Goal: Task Accomplishment & Management: Manage account settings

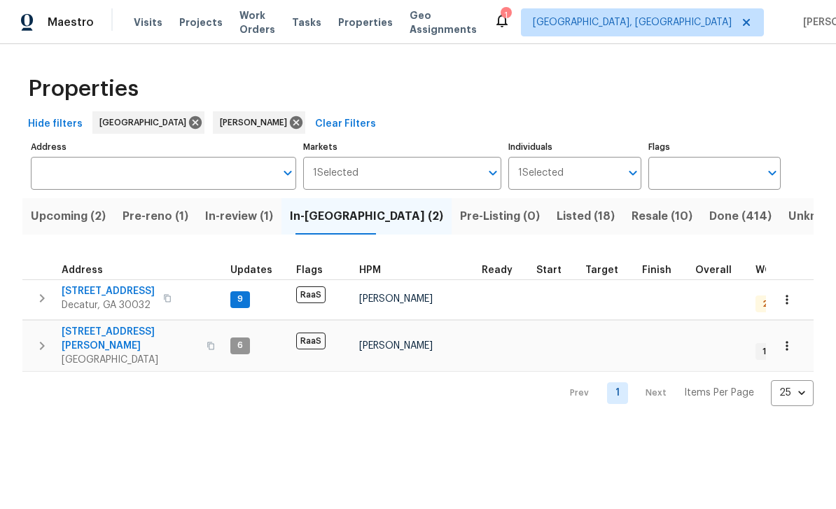
click at [632, 216] on span "Resale (10)" at bounding box center [662, 217] width 61 height 20
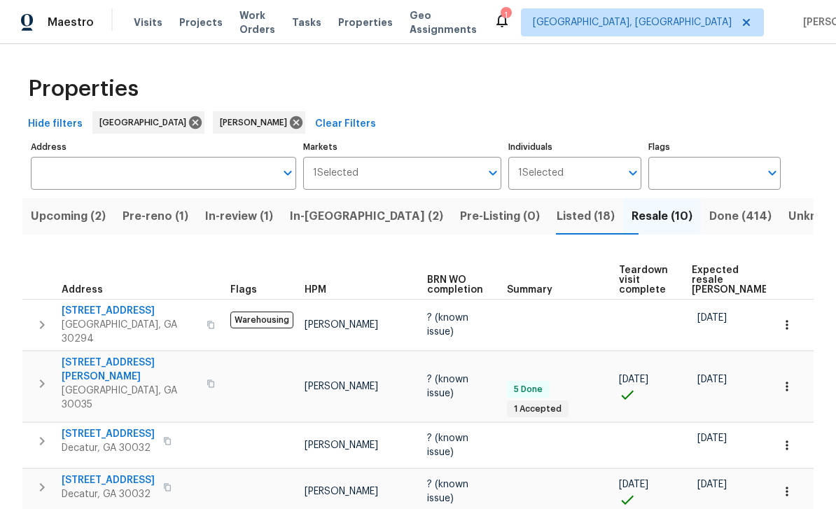
click at [273, 218] on span "In-review (1)" at bounding box center [239, 217] width 68 height 20
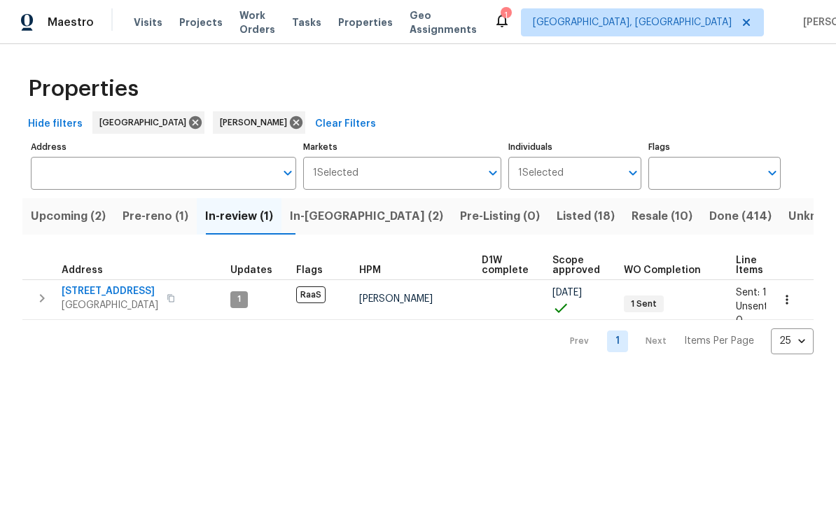
click at [349, 220] on span "In-reno (2)" at bounding box center [366, 217] width 153 height 20
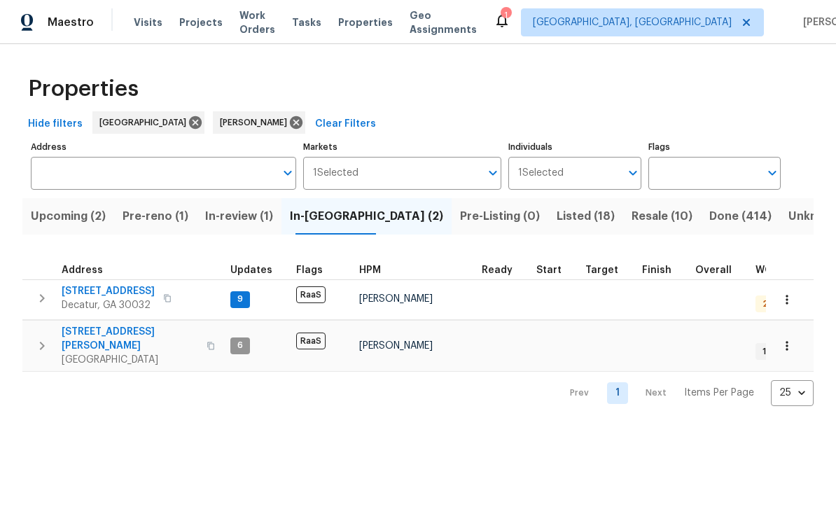
click at [91, 300] on span "Decatur, GA 30032" at bounding box center [108, 305] width 93 height 14
click at [99, 413] on div "Properties Hide filters Atlanta Juan Lozano Clear Filters Address Address Marke…" at bounding box center [418, 236] width 836 height 384
click at [94, 334] on span "5339 Biffle Downs Rd" at bounding box center [130, 339] width 137 height 28
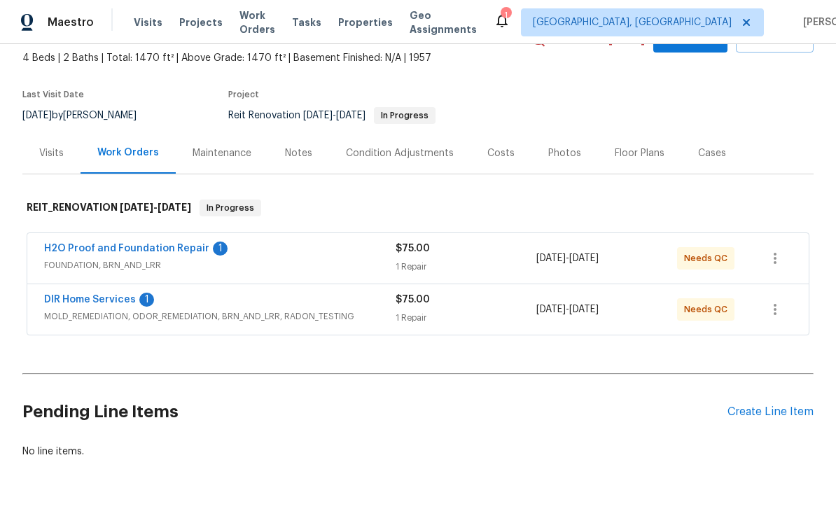
scroll to position [79, 0]
click at [71, 253] on link "H2O Proof and Foundation Repair" at bounding box center [126, 249] width 165 height 10
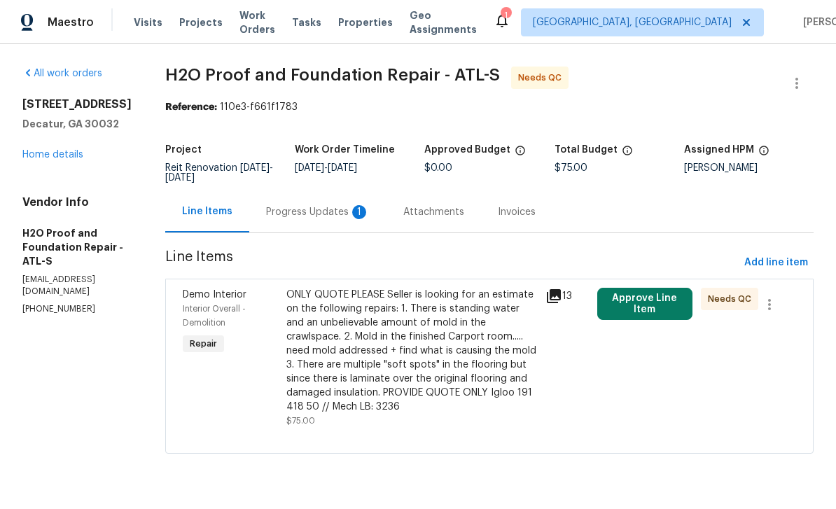
click at [352, 218] on div "1" at bounding box center [359, 212] width 14 height 14
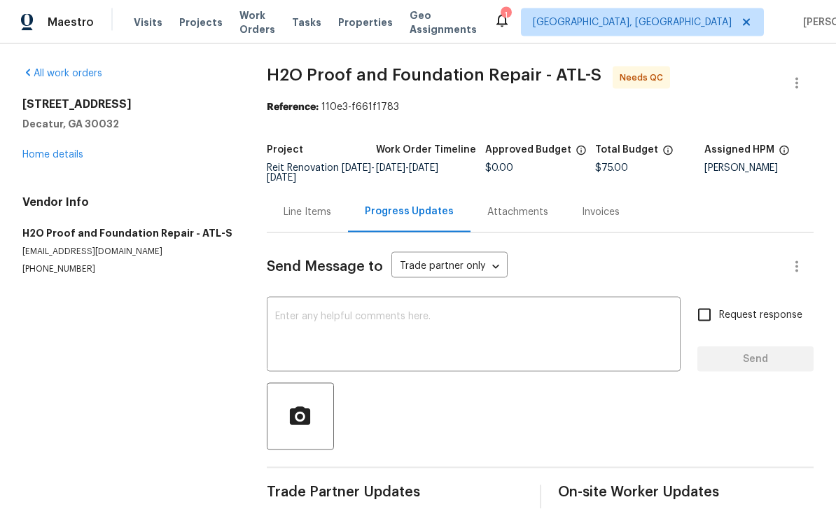
scroll to position [38, 0]
click at [39, 150] on link "Home details" at bounding box center [52, 155] width 61 height 10
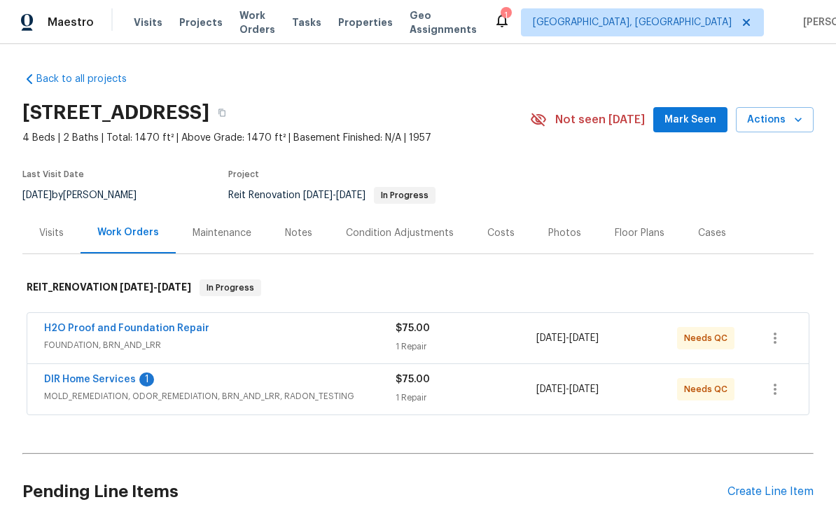
click at [337, 340] on span "FOUNDATION, BRN_AND_LRR" at bounding box center [220, 345] width 352 height 14
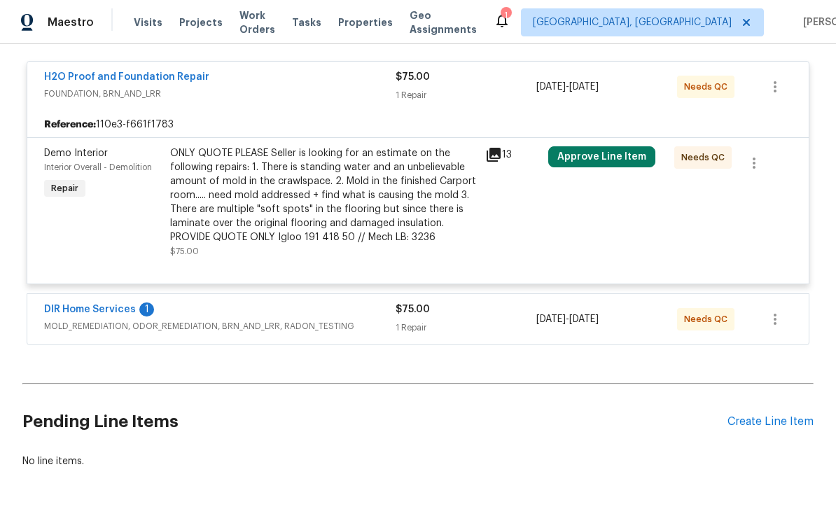
scroll to position [252, 0]
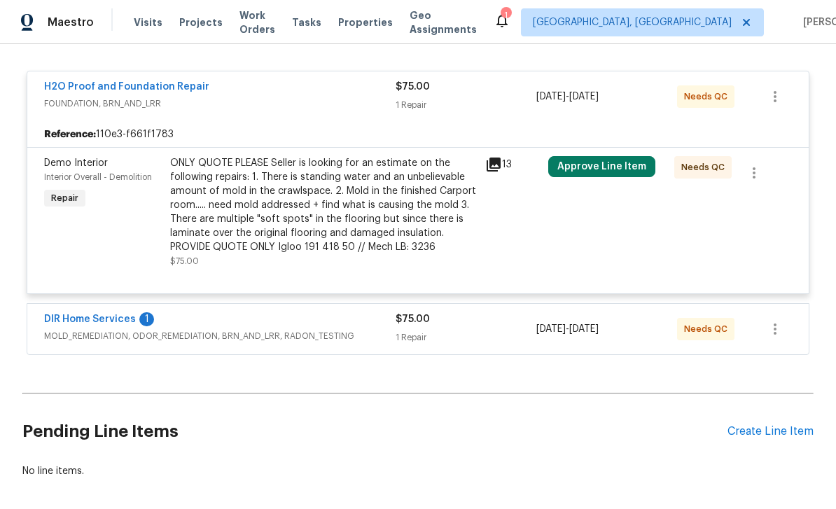
click at [334, 104] on span "FOUNDATION, BRN_AND_LRR" at bounding box center [220, 104] width 352 height 14
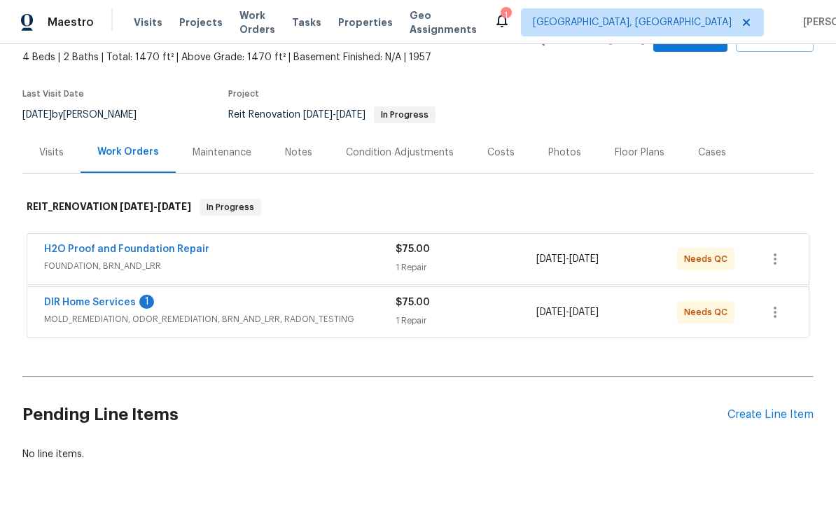
scroll to position [79, 0]
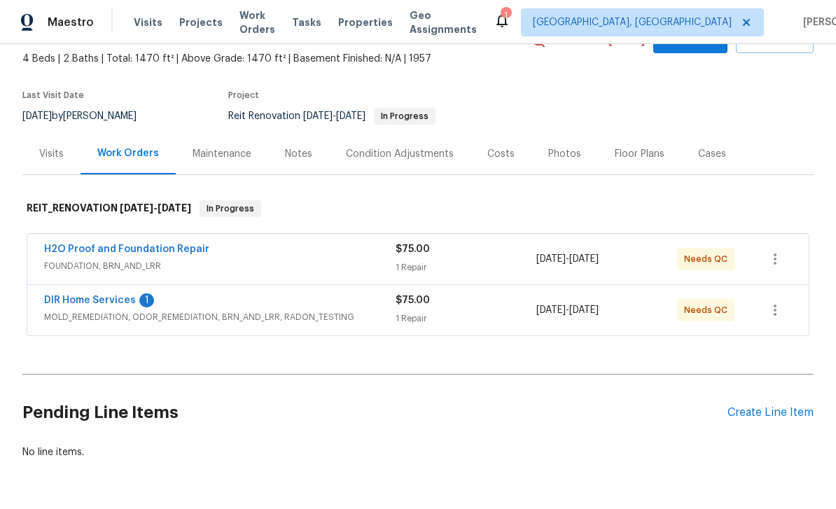
click at [85, 249] on link "H2O Proof and Foundation Repair" at bounding box center [126, 249] width 165 height 10
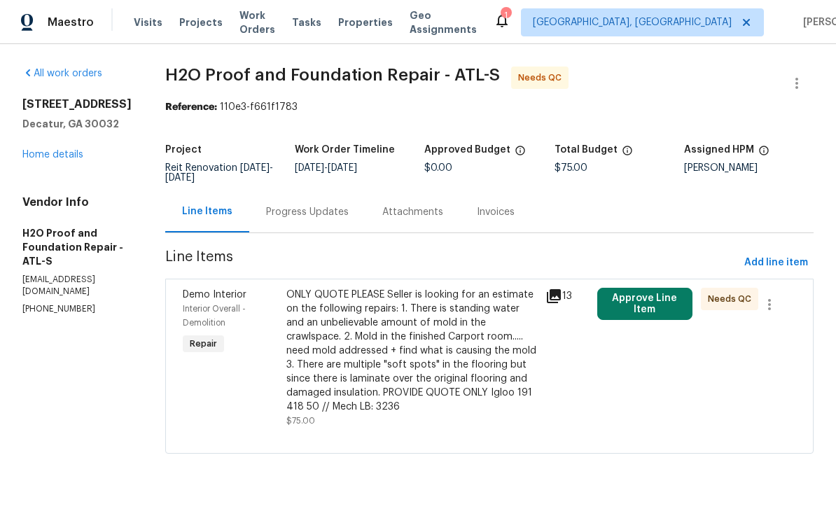
click at [643, 308] on button "Approve Line Item" at bounding box center [644, 304] width 95 height 32
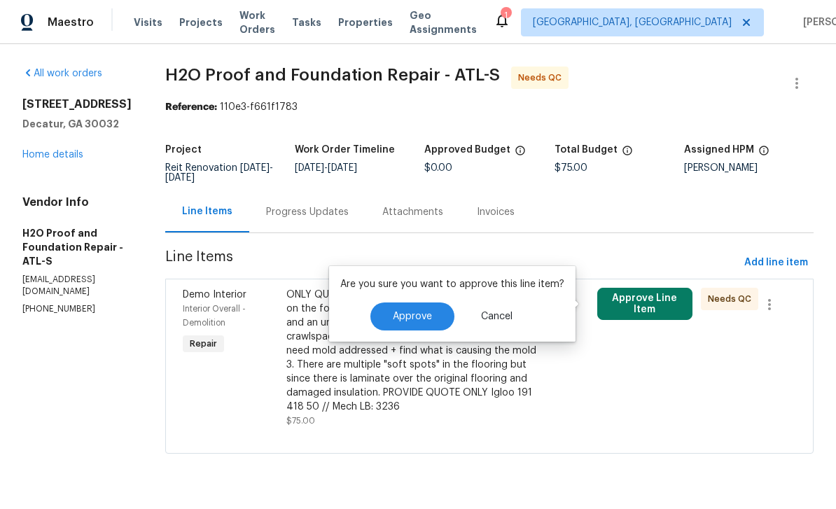
click at [423, 316] on span "Approve" at bounding box center [412, 317] width 39 height 11
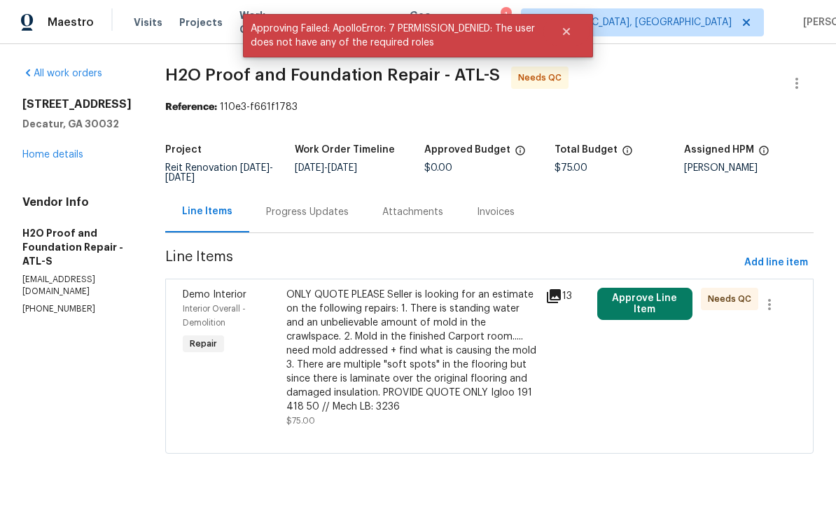
click at [46, 160] on link "Home details" at bounding box center [52, 155] width 61 height 10
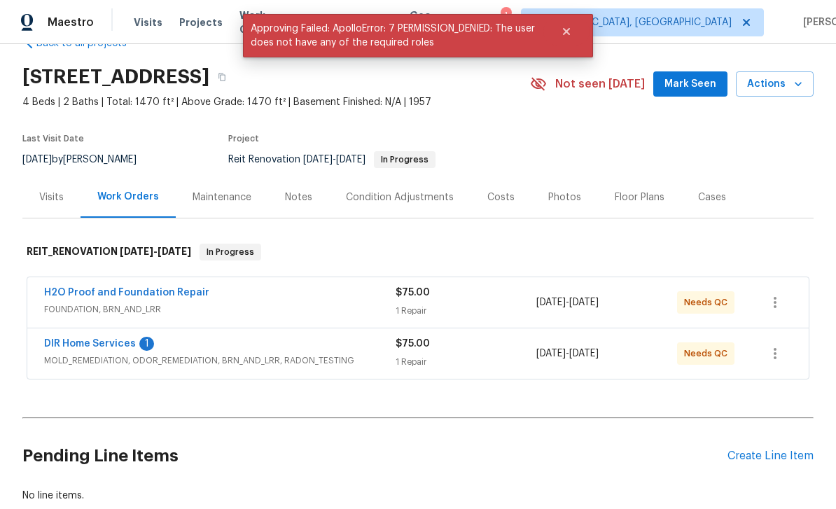
scroll to position [61, 0]
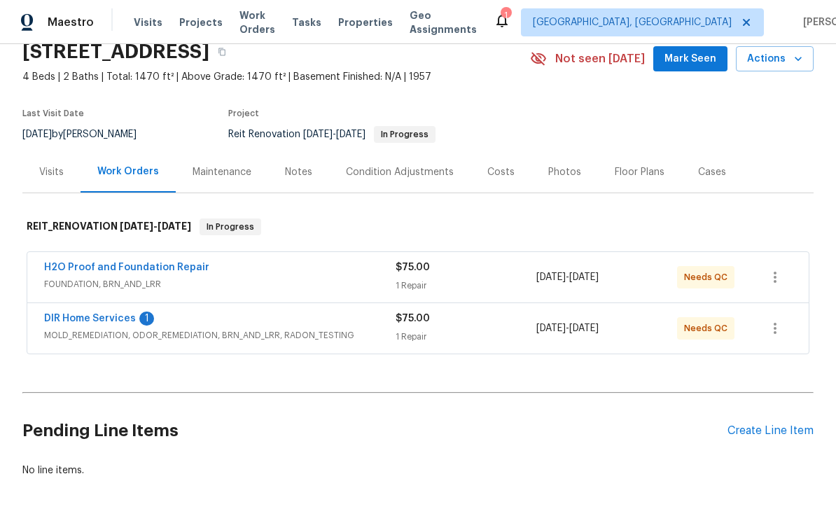
click at [74, 321] on link "DIR Home Services" at bounding box center [90, 319] width 92 height 10
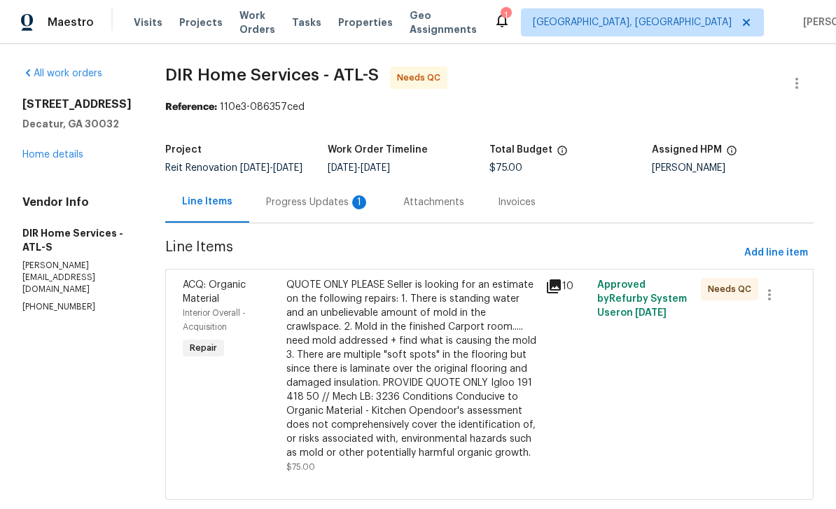
click at [498, 394] on div "QUOTE ONLY PLEASE Seller is looking for an estimate on the following repairs: 1…" at bounding box center [411, 369] width 251 height 182
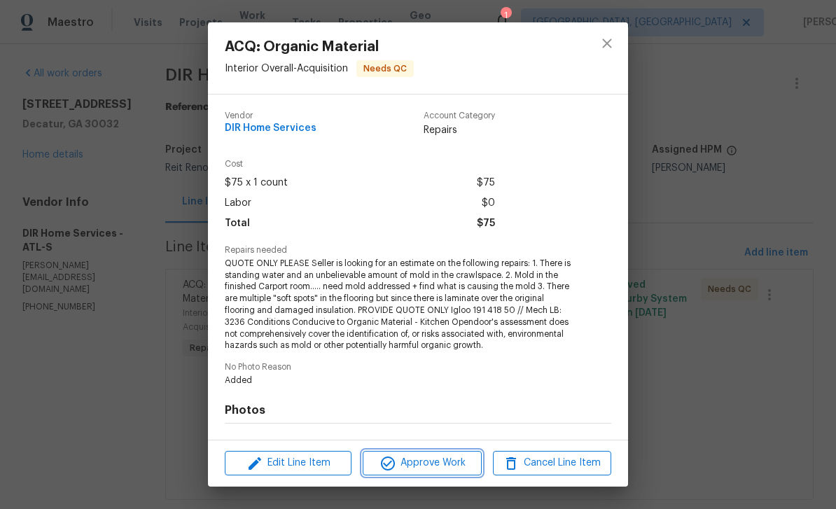
click at [445, 466] on span "Approve Work" at bounding box center [422, 463] width 110 height 18
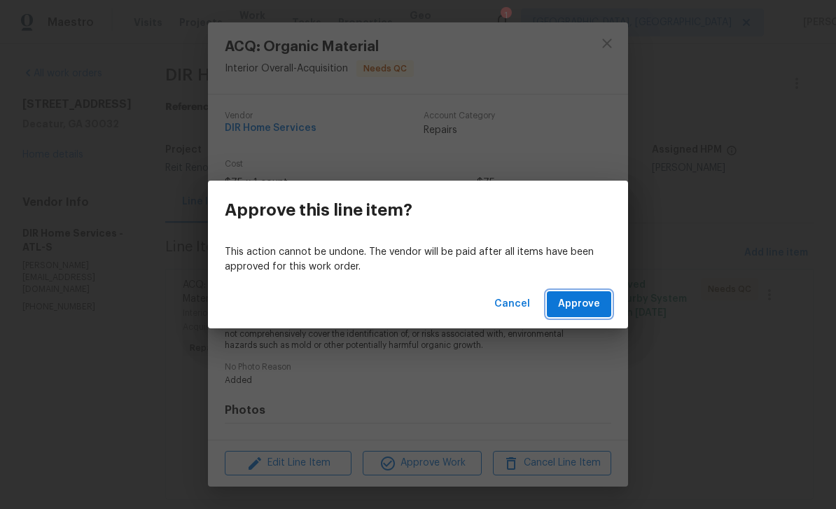
click at [597, 310] on span "Approve" at bounding box center [579, 304] width 42 height 18
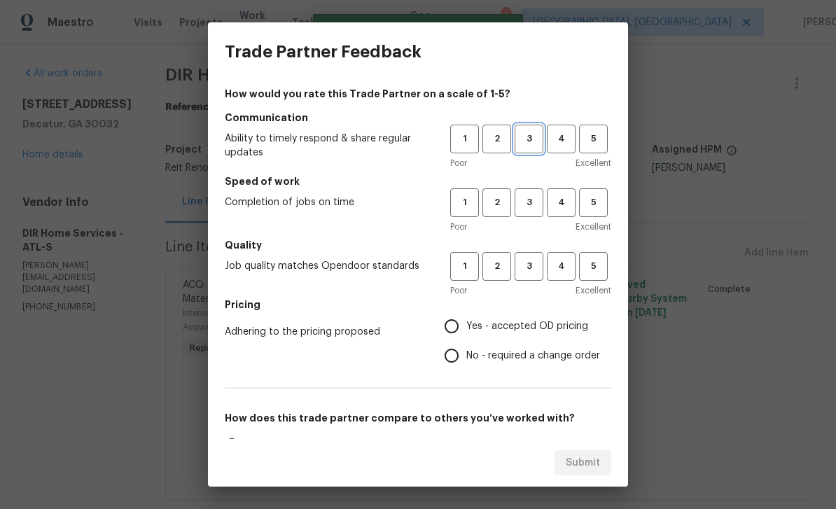
click at [532, 146] on span "3" at bounding box center [529, 139] width 26 height 16
click at [534, 203] on span "3" at bounding box center [529, 203] width 26 height 16
click at [530, 275] on button "3" at bounding box center [529, 266] width 29 height 29
click at [458, 328] on input "Yes - accepted OD pricing" at bounding box center [451, 326] width 29 height 29
radio input "true"
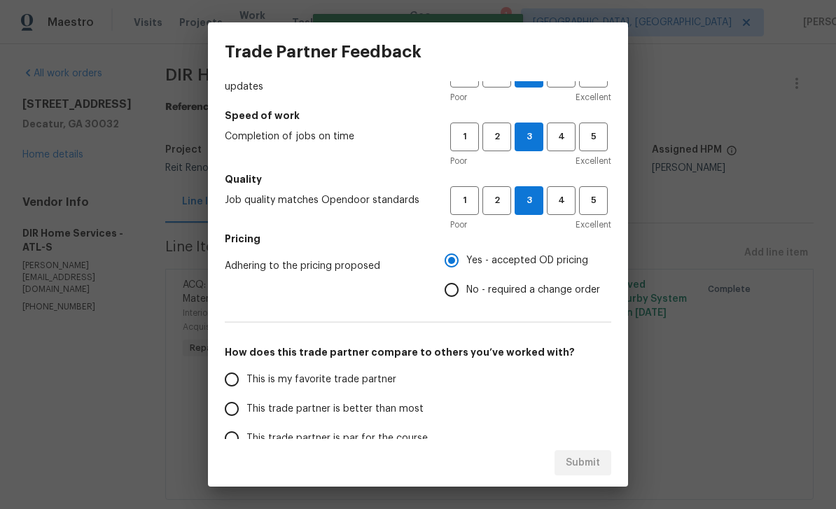
scroll to position [66, 0]
click at [232, 387] on input "This is my favorite trade partner" at bounding box center [231, 379] width 29 height 29
click at [596, 462] on span "Submit" at bounding box center [583, 463] width 34 height 18
radio input "true"
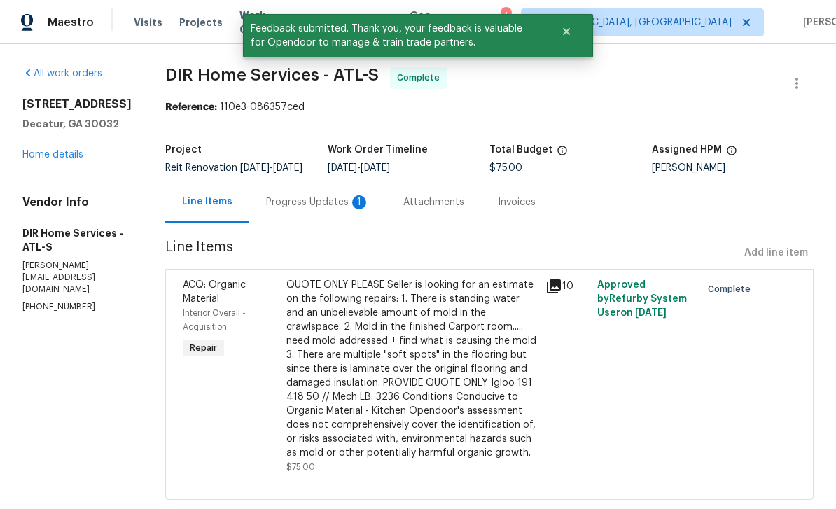
click at [51, 167] on div "All work orders 2303 Pinewood Dr Decatur, GA 30032 Home details Vendor Info DIR…" at bounding box center [76, 190] width 109 height 247
click at [45, 155] on link "Home details" at bounding box center [52, 155] width 61 height 10
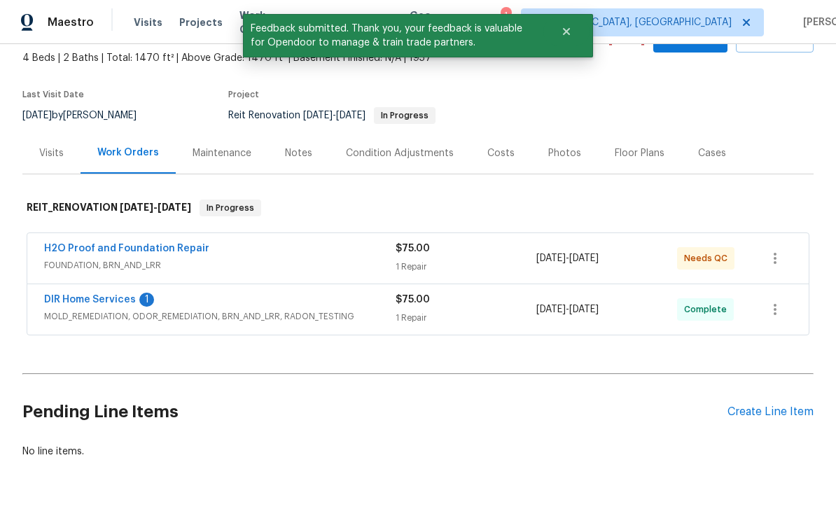
scroll to position [79, 0]
click at [69, 253] on link "H2O Proof and Foundation Repair" at bounding box center [126, 249] width 165 height 10
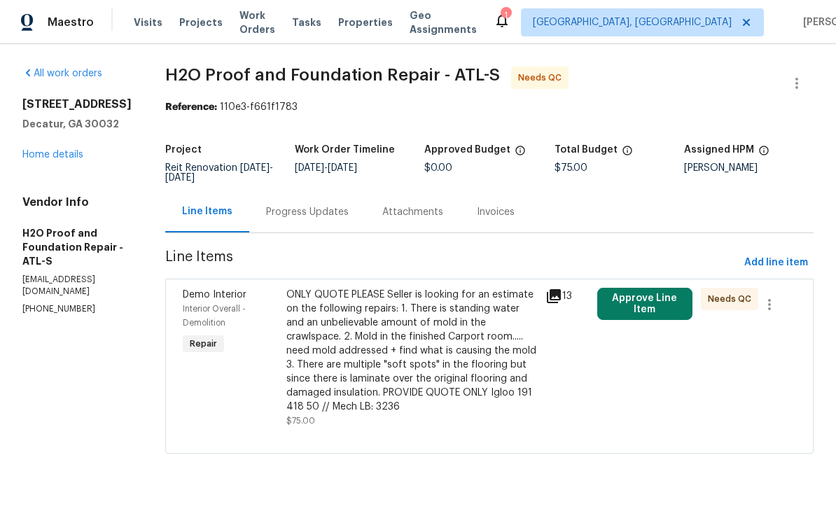
click at [650, 308] on button "Approve Line Item" at bounding box center [644, 304] width 95 height 32
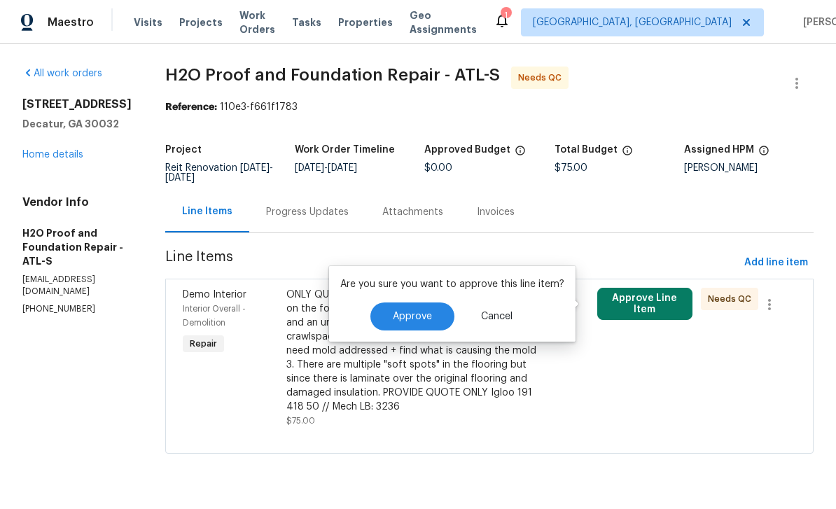
click at [435, 309] on button "Approve" at bounding box center [412, 316] width 84 height 28
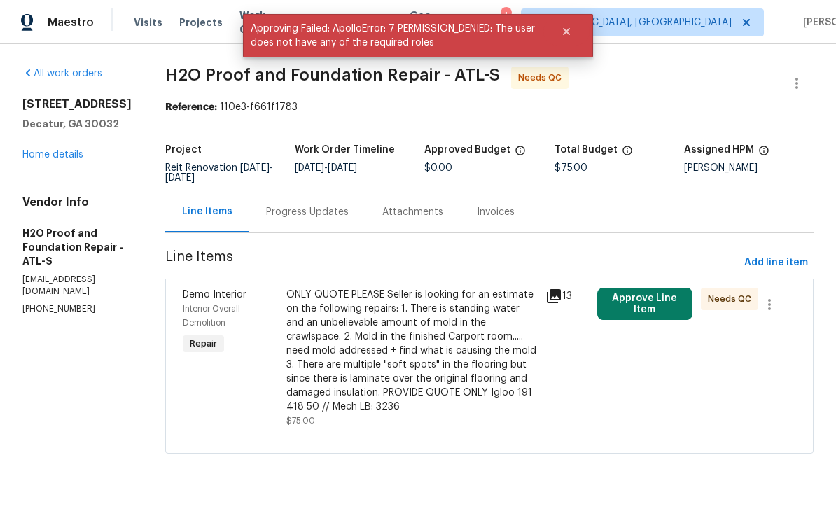
click at [547, 291] on icon at bounding box center [554, 296] width 14 height 14
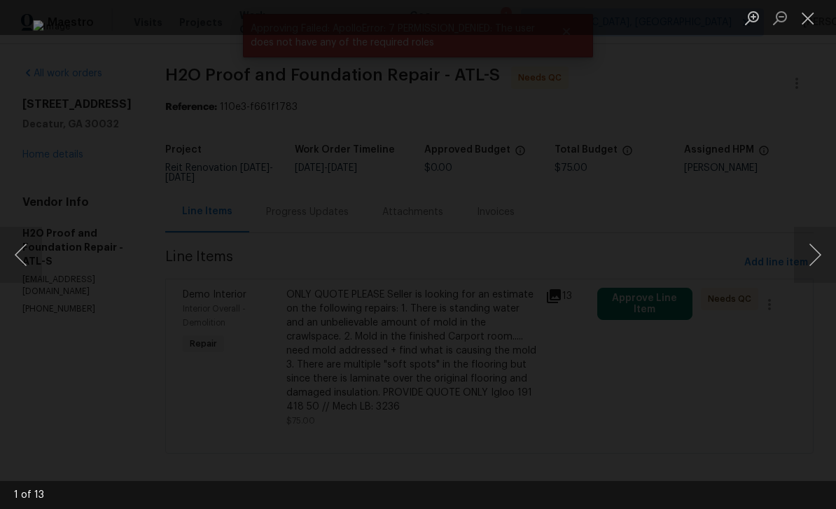
click at [809, 27] on button "Close lightbox" at bounding box center [808, 18] width 28 height 25
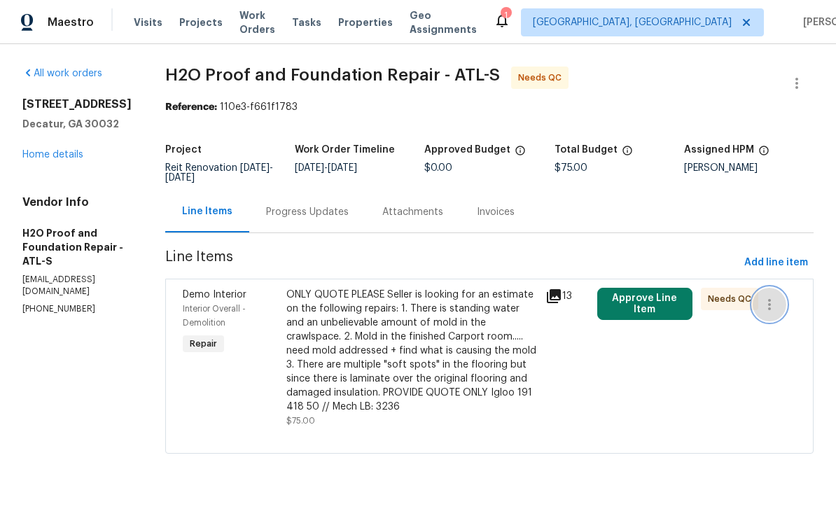
click at [769, 305] on icon "button" at bounding box center [769, 304] width 17 height 17
click at [673, 223] on div at bounding box center [418, 254] width 836 height 509
click at [617, 311] on button "Approve Line Item" at bounding box center [644, 304] width 95 height 32
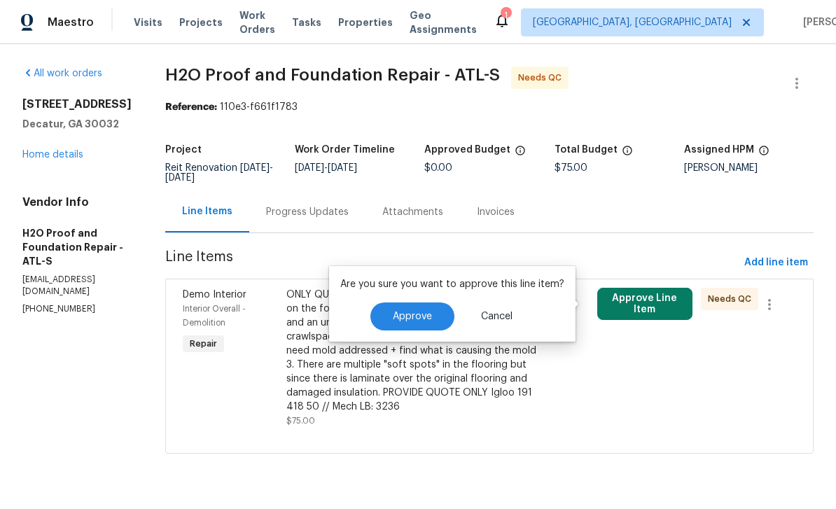
click at [421, 319] on span "Approve" at bounding box center [412, 317] width 39 height 11
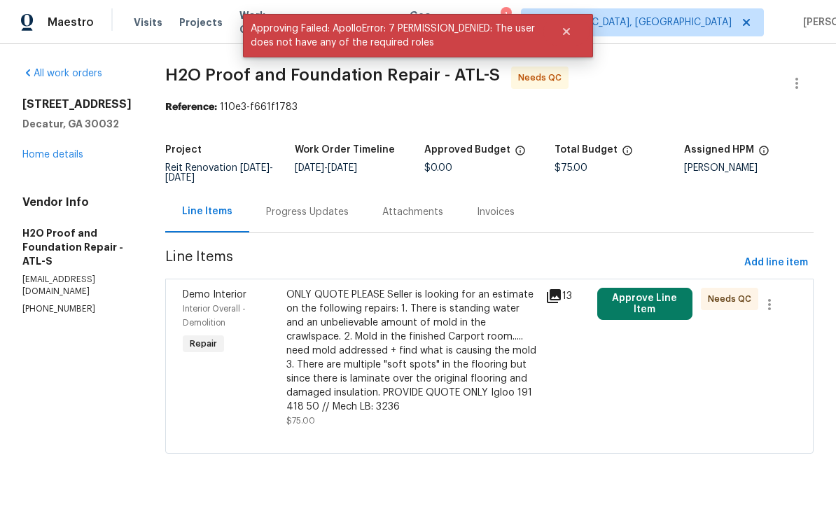
click at [46, 160] on link "Home details" at bounding box center [52, 155] width 61 height 10
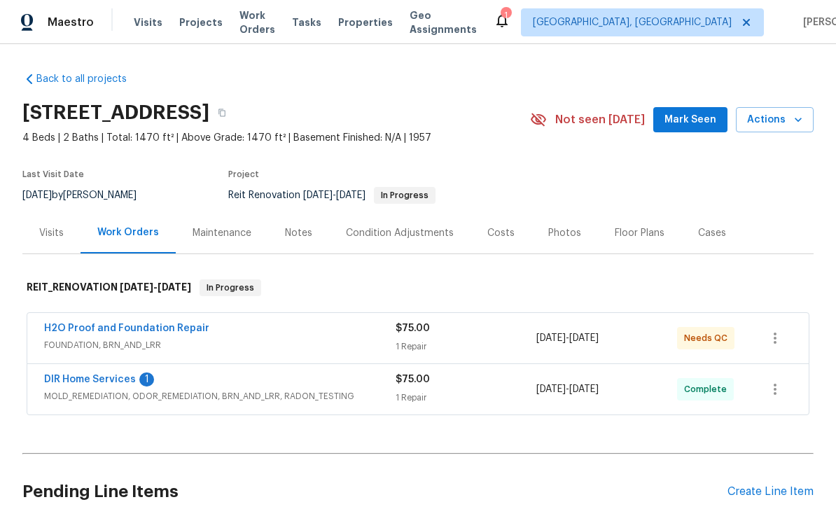
click at [87, 330] on link "H2O Proof and Foundation Repair" at bounding box center [126, 328] width 165 height 10
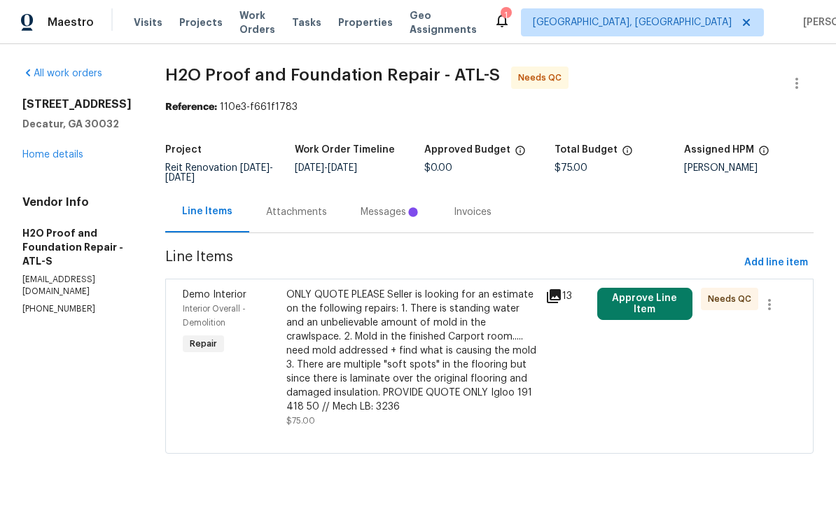
click at [662, 302] on button "Approve Line Item" at bounding box center [644, 304] width 95 height 32
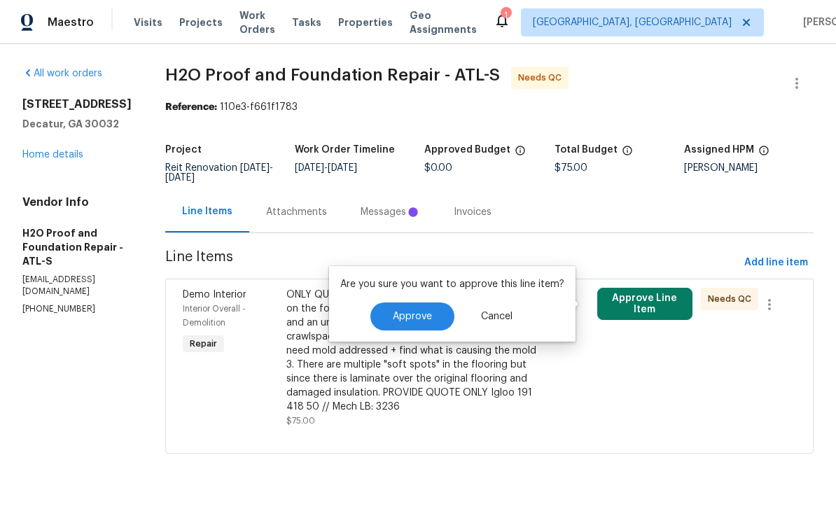
click at [443, 303] on button "Approve" at bounding box center [412, 316] width 84 height 28
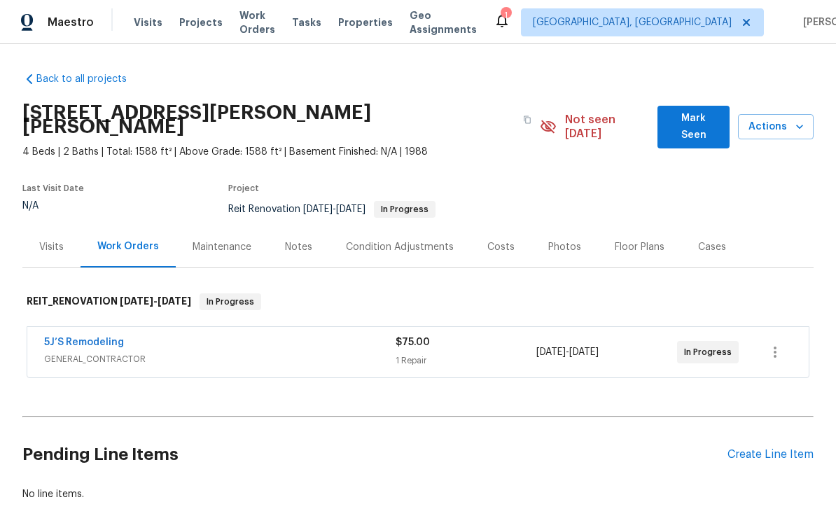
click at [248, 22] on span "Work Orders" at bounding box center [257, 22] width 36 height 28
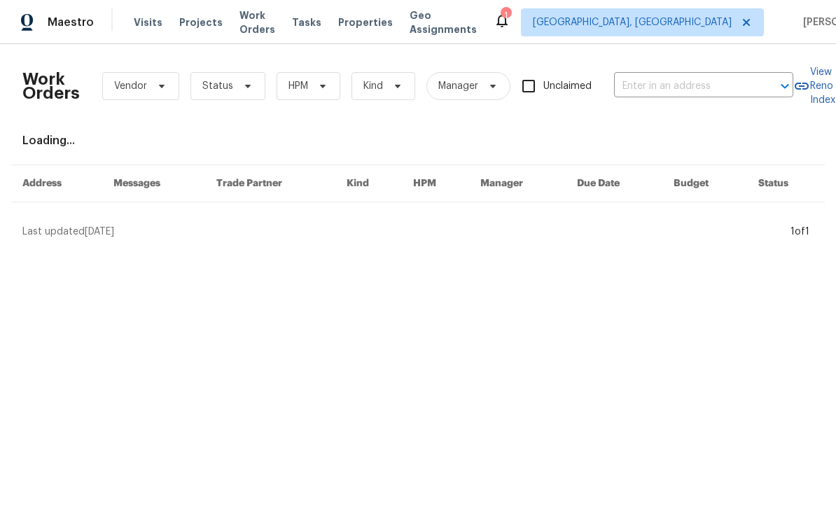
click at [679, 95] on input "text" at bounding box center [684, 87] width 140 height 22
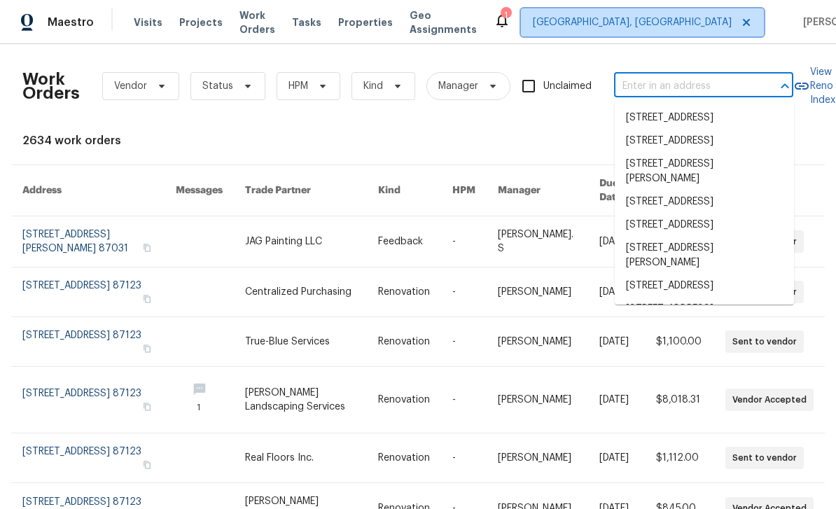
click at [667, 29] on span "[GEOGRAPHIC_DATA], [GEOGRAPHIC_DATA]" at bounding box center [632, 22] width 199 height 14
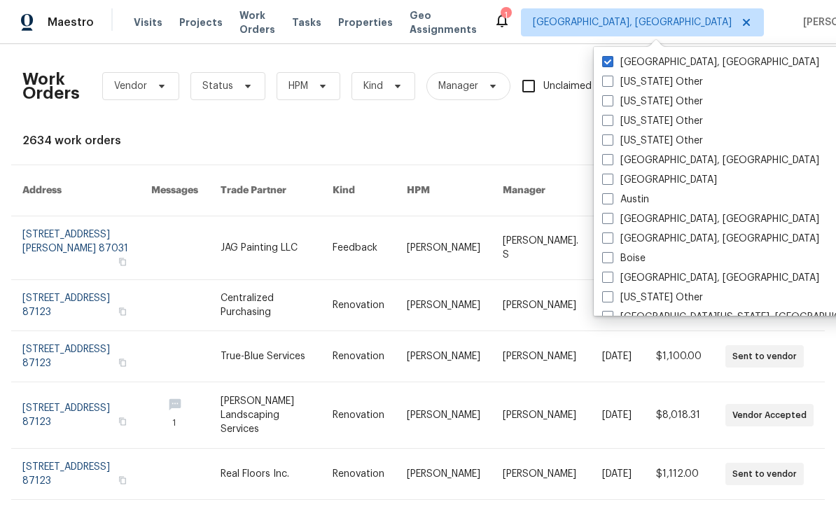
click at [608, 186] on label "[GEOGRAPHIC_DATA]" at bounding box center [659, 180] width 115 height 14
click at [608, 182] on input "[GEOGRAPHIC_DATA]" at bounding box center [606, 177] width 9 height 9
checkbox input "true"
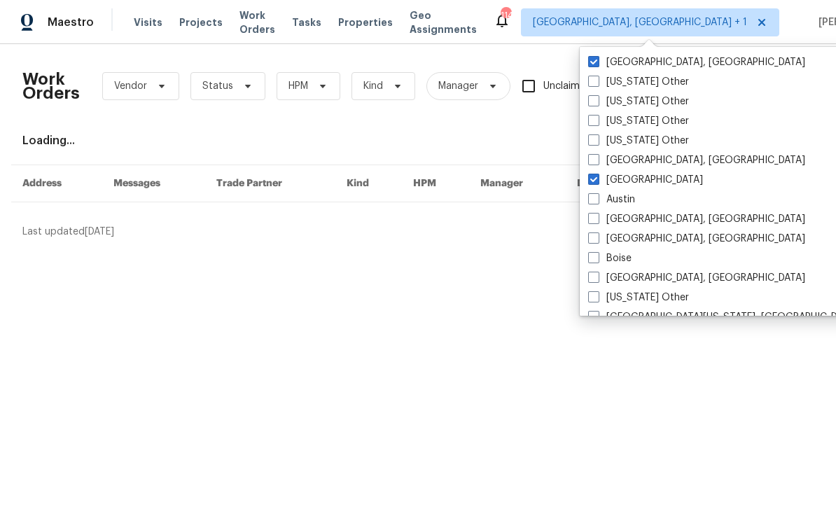
click at [591, 69] on label "[GEOGRAPHIC_DATA], [GEOGRAPHIC_DATA]" at bounding box center [696, 62] width 217 height 14
click at [591, 64] on input "[GEOGRAPHIC_DATA], [GEOGRAPHIC_DATA]" at bounding box center [592, 59] width 9 height 9
checkbox input "false"
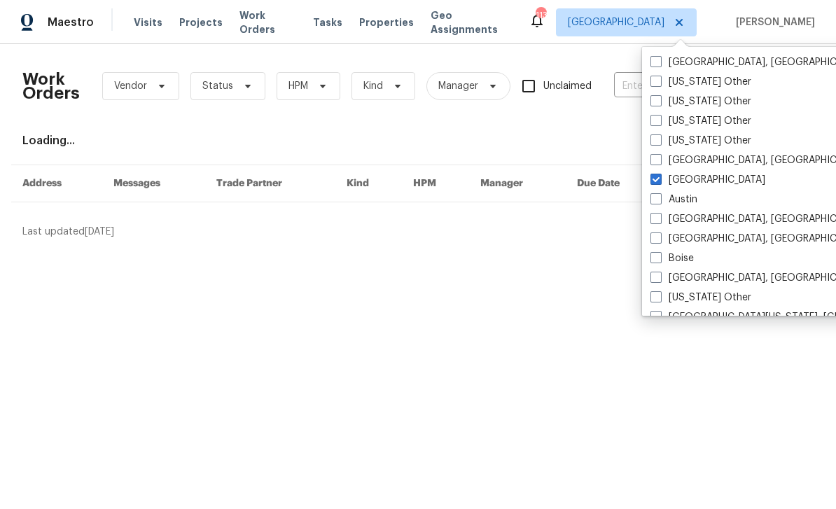
click at [613, 148] on div "Work Orders Vendor Status HPM Kind Manager Unclaimed ​ View Reno Index Loading.…" at bounding box center [417, 146] width 791 height 183
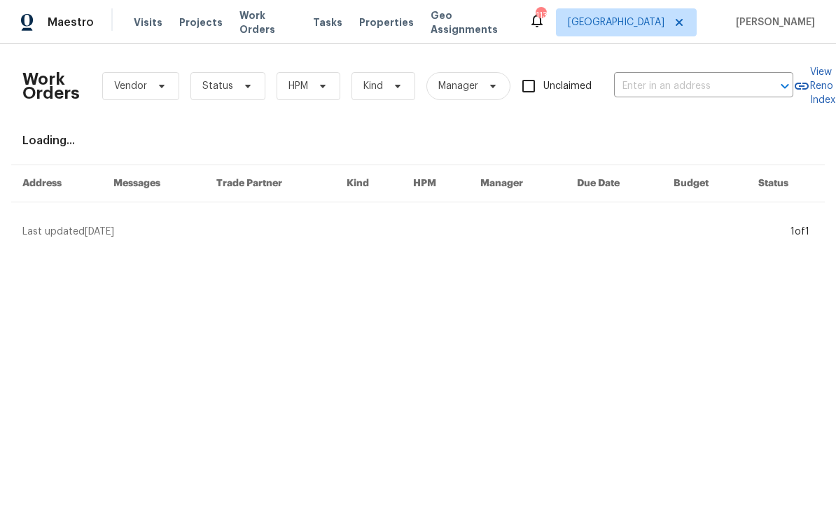
click at [648, 90] on input "text" at bounding box center [684, 87] width 140 height 22
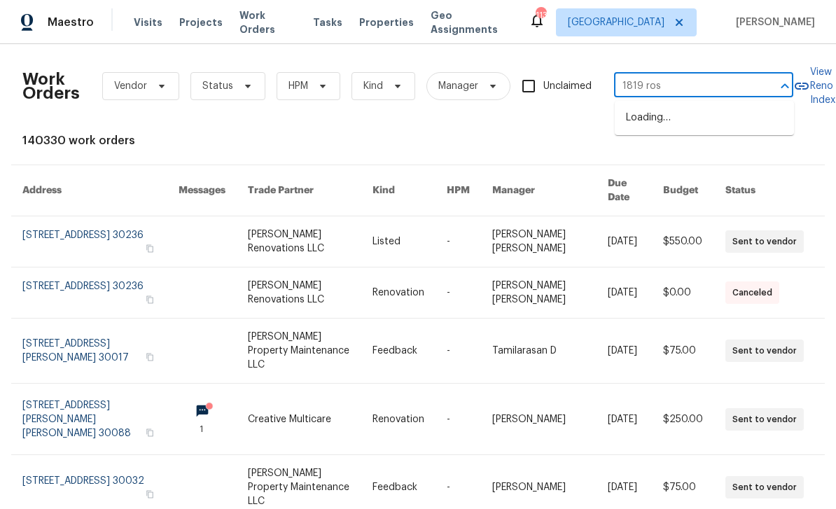
type input "1819 rose"
click at [718, 130] on li "[STREET_ADDRESS]" at bounding box center [704, 117] width 179 height 23
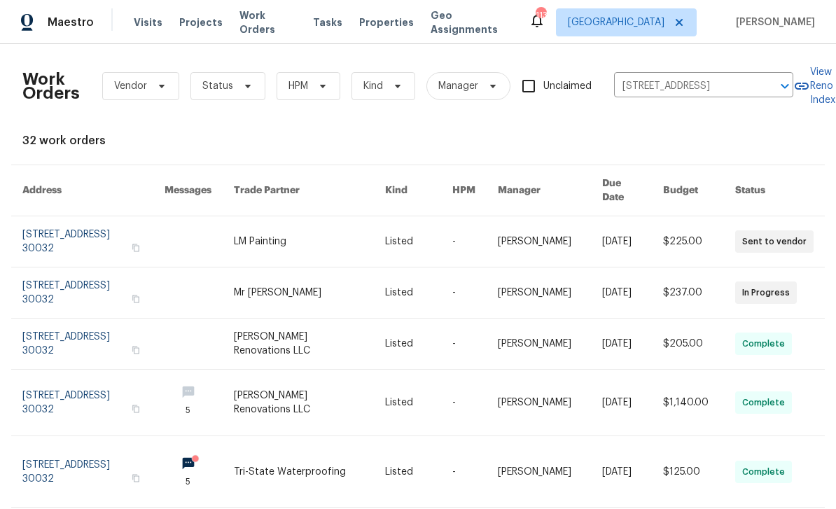
click at [71, 282] on link at bounding box center [93, 292] width 142 height 50
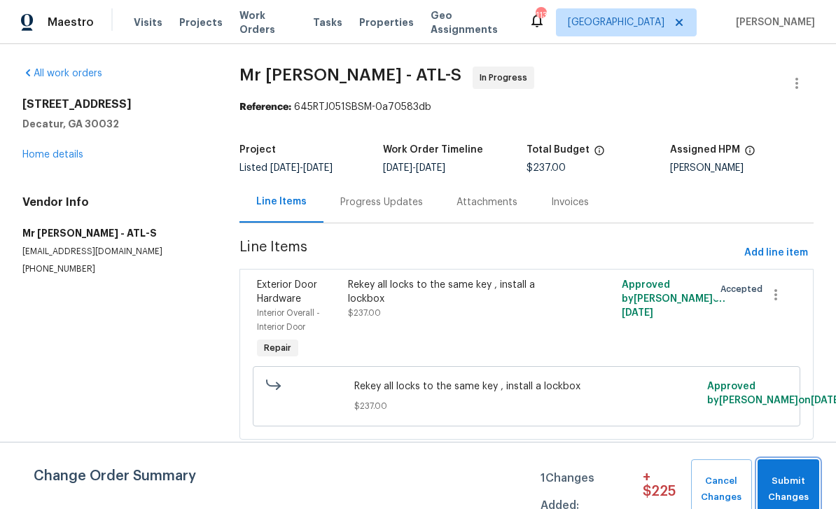
click at [794, 482] on span "Submit Changes" at bounding box center [789, 489] width 48 height 32
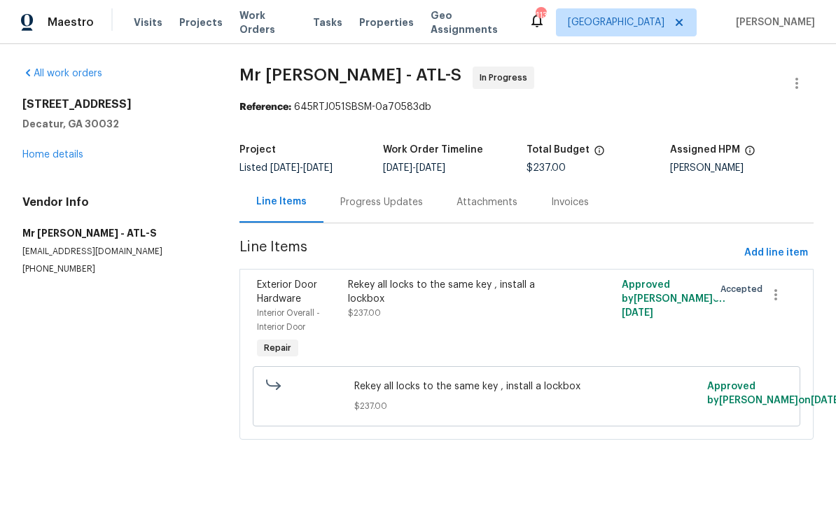
click at [399, 202] on div "Progress Updates" at bounding box center [381, 202] width 83 height 14
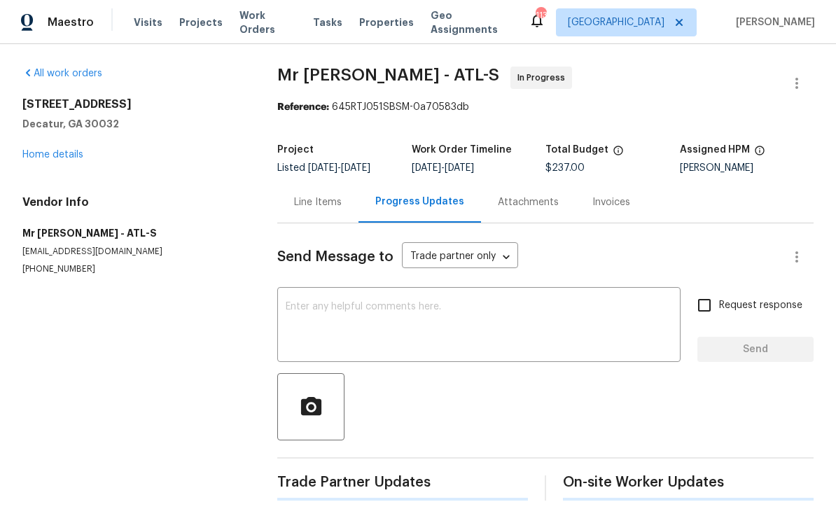
scroll to position [12, 0]
click at [338, 195] on div "Line Items" at bounding box center [318, 202] width 48 height 14
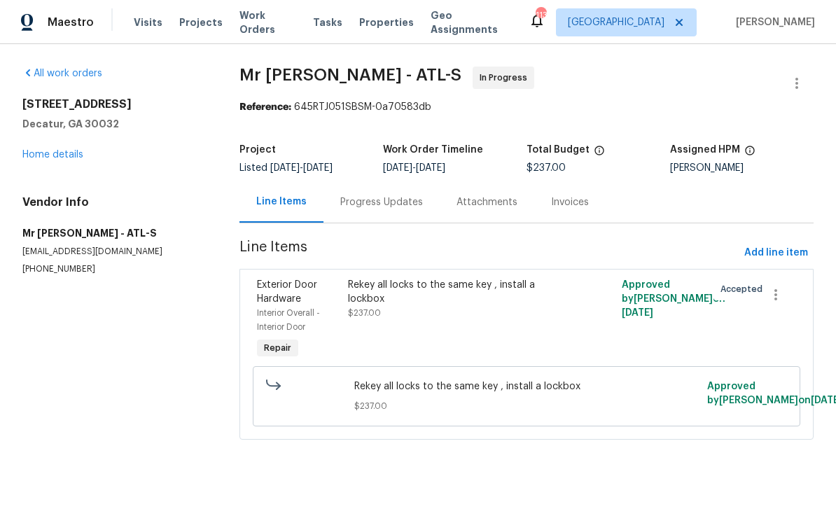
click at [393, 209] on div "Progress Updates" at bounding box center [381, 202] width 83 height 14
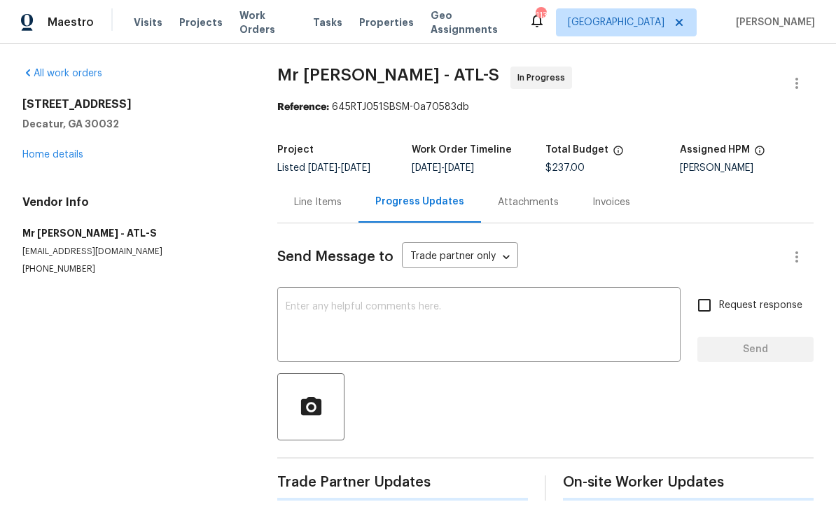
click at [509, 323] on textarea at bounding box center [479, 326] width 387 height 49
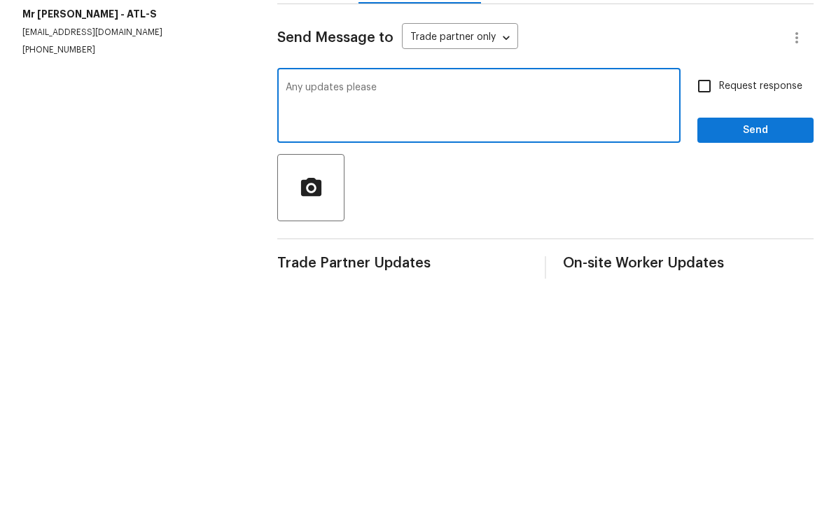
type textarea "Any updates please"
click at [707, 291] on input "Request response" at bounding box center [704, 305] width 29 height 29
checkbox input "true"
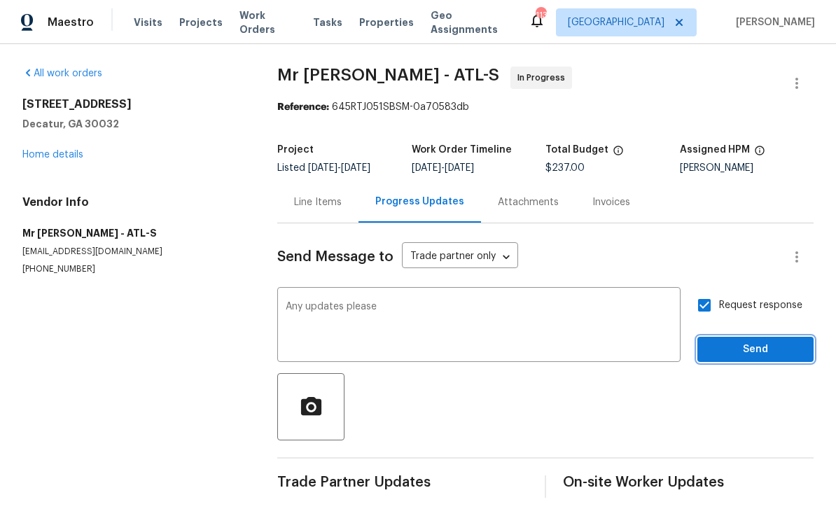
click at [734, 341] on span "Send" at bounding box center [756, 350] width 94 height 18
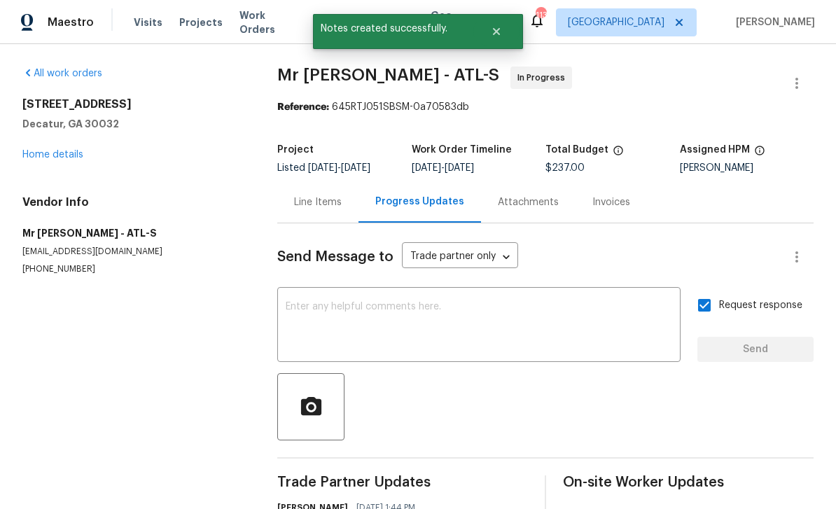
click at [39, 150] on link "Home details" at bounding box center [52, 155] width 61 height 10
